Goal: Information Seeking & Learning: Learn about a topic

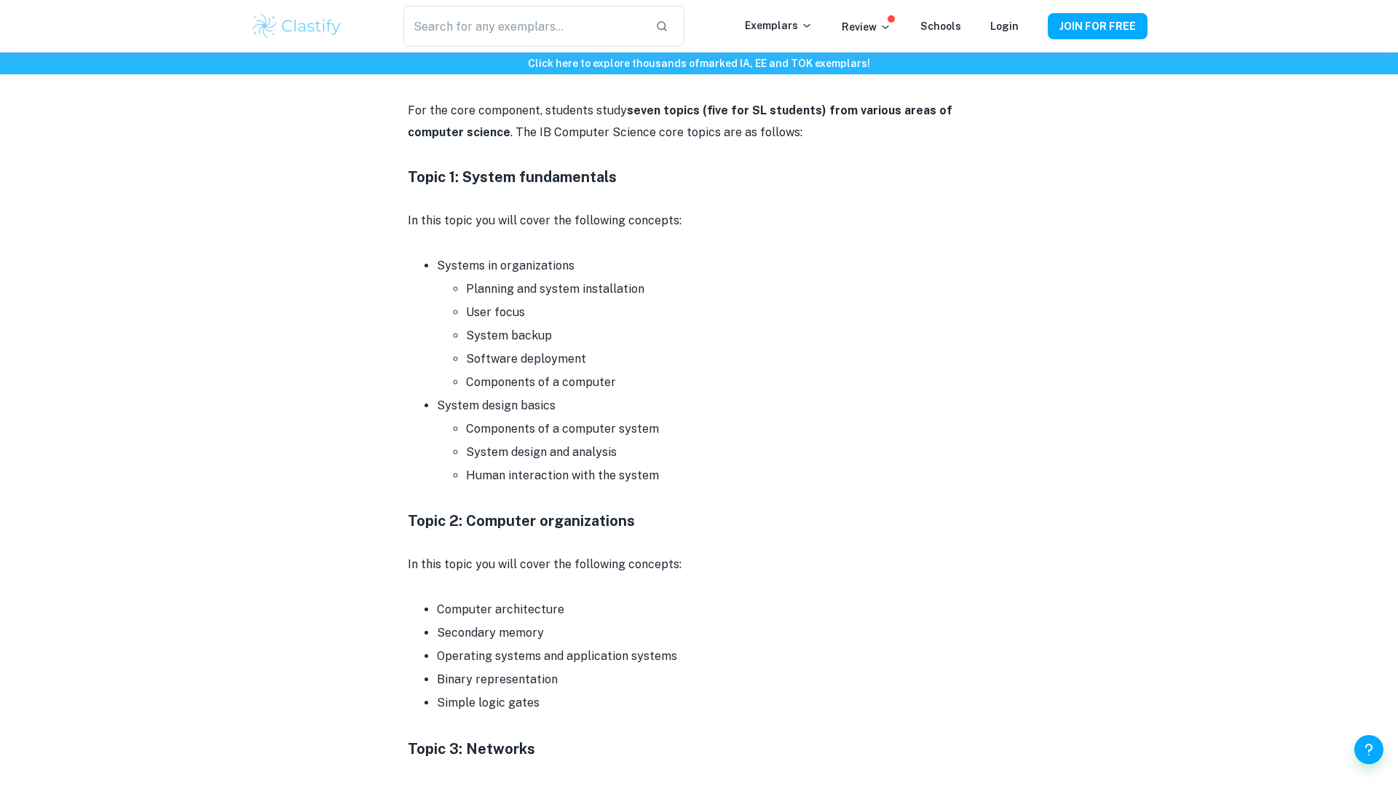
scroll to position [778, 0]
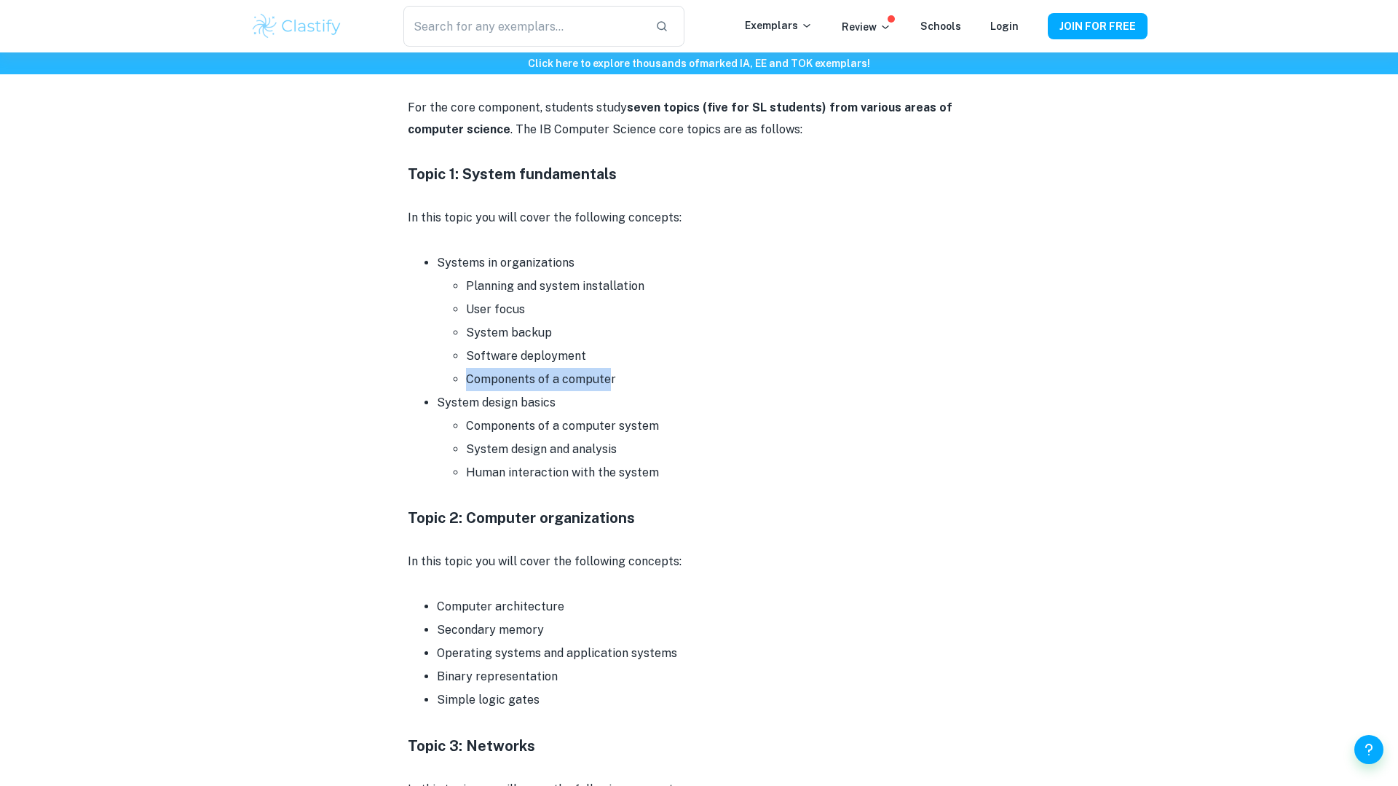
drag, startPoint x: 609, startPoint y: 387, endPoint x: 455, endPoint y: 377, distance: 153.9
click at [455, 377] on ul "Planning and system installation User focus System backup Software deployment C…" at bounding box center [713, 332] width 553 height 116
drag, startPoint x: 467, startPoint y: 285, endPoint x: 659, endPoint y: 296, distance: 191.8
click at [659, 297] on li "Planning and system installation" at bounding box center [728, 285] width 524 height 23
click at [659, 296] on li "Planning and system installation" at bounding box center [728, 285] width 524 height 23
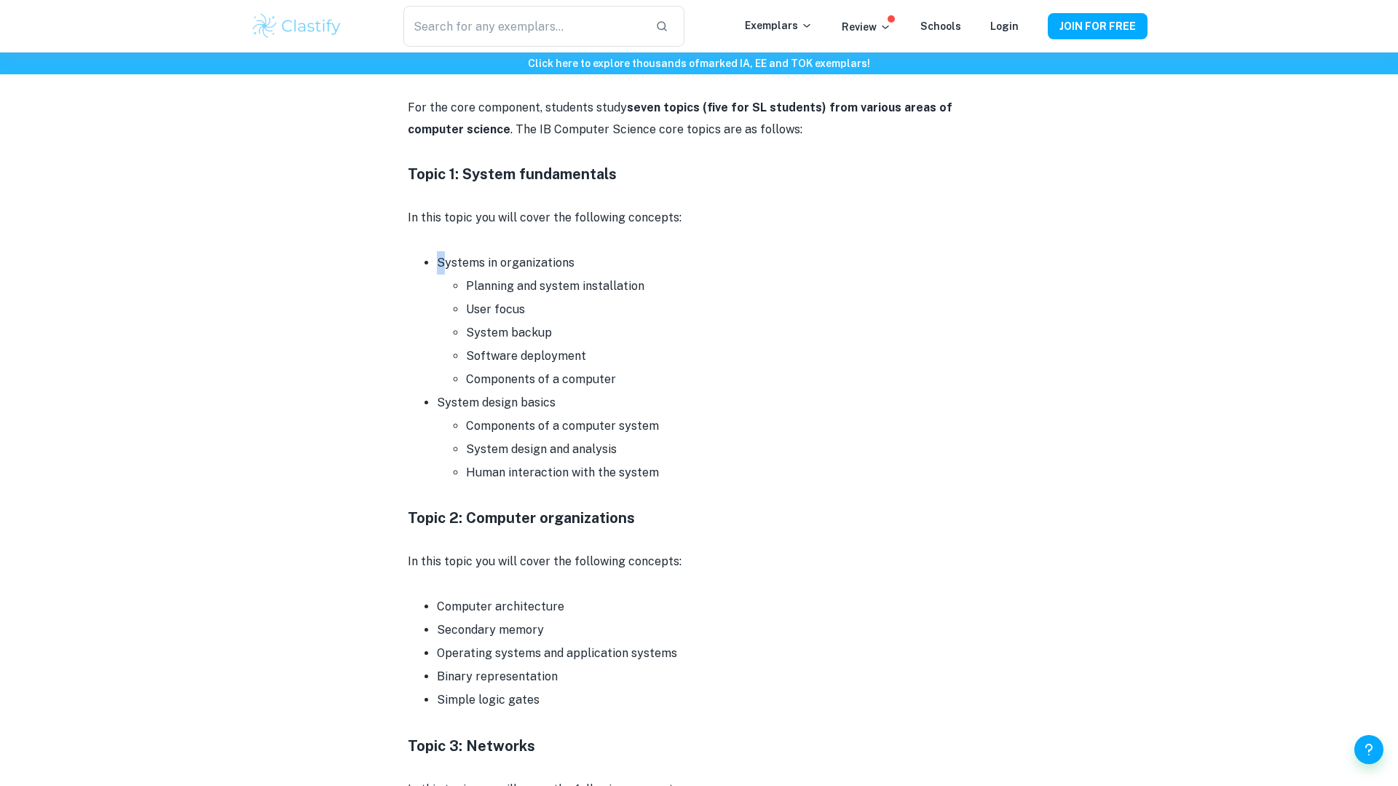
drag, startPoint x: 440, startPoint y: 264, endPoint x: 572, endPoint y: 264, distance: 131.1
click at [572, 264] on li "Systems in organizations Planning and system installation User focus System bac…" at bounding box center [713, 321] width 553 height 140
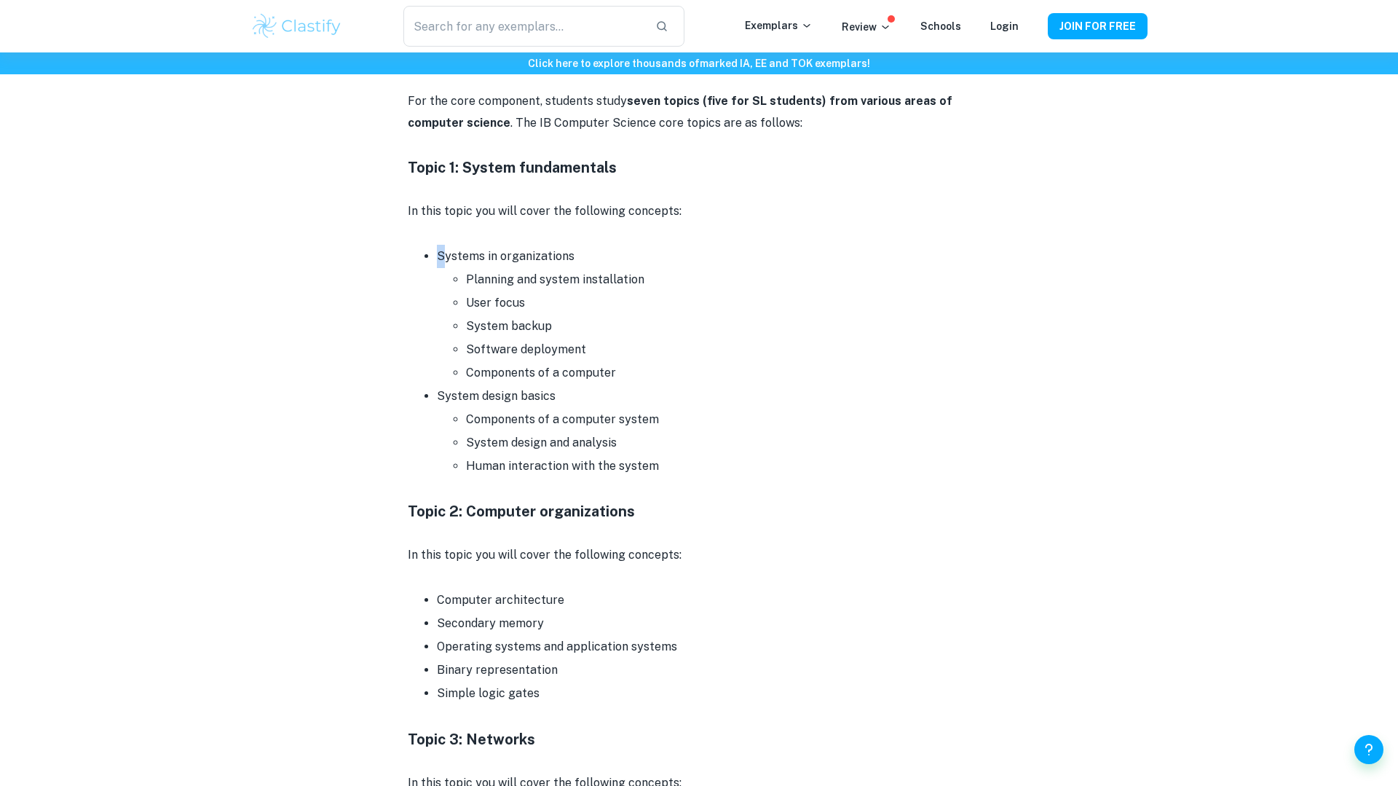
scroll to position [796, 0]
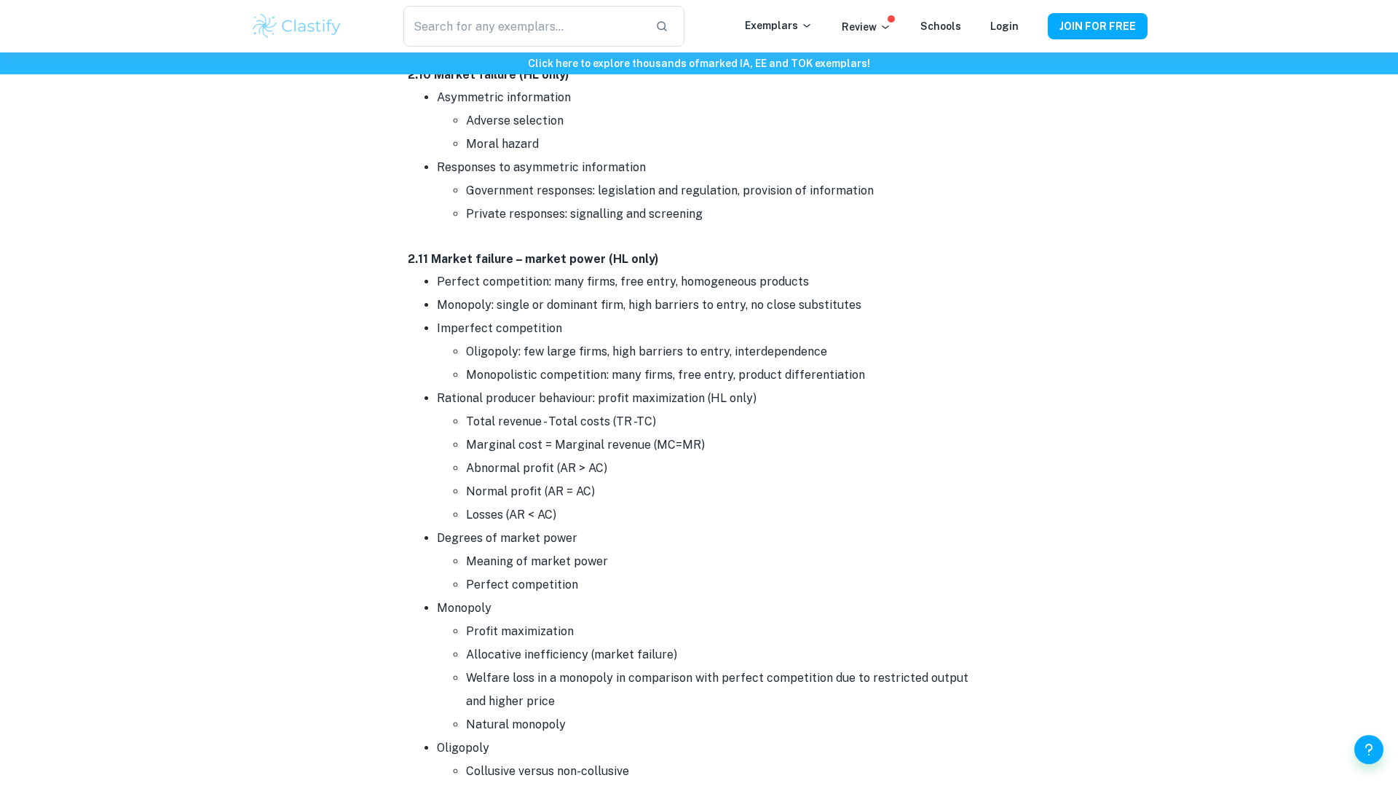
scroll to position [4494, 0]
